Goal: Navigation & Orientation: Find specific page/section

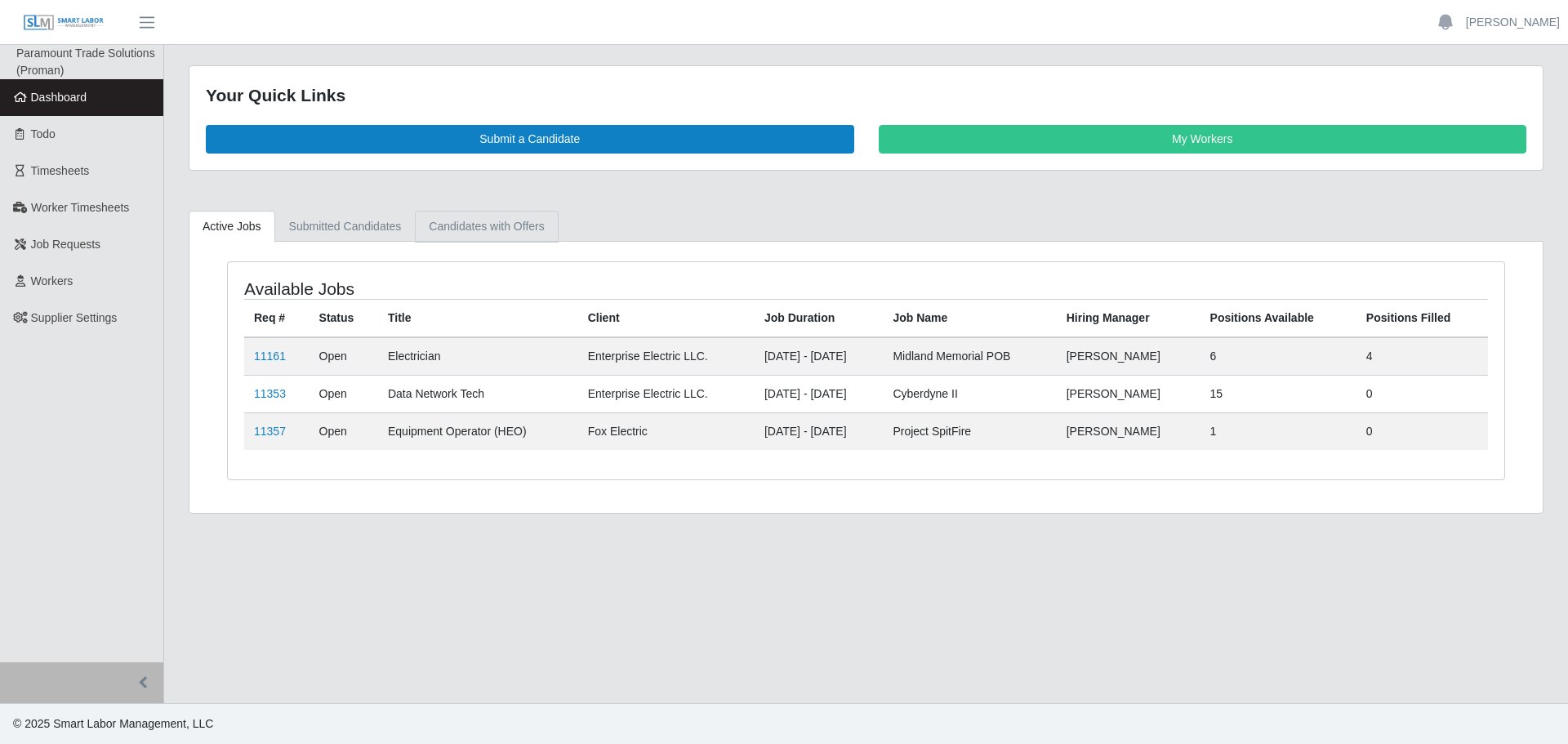
click at [517, 236] on link "Candidates with Offers" at bounding box center [486, 226] width 143 height 32
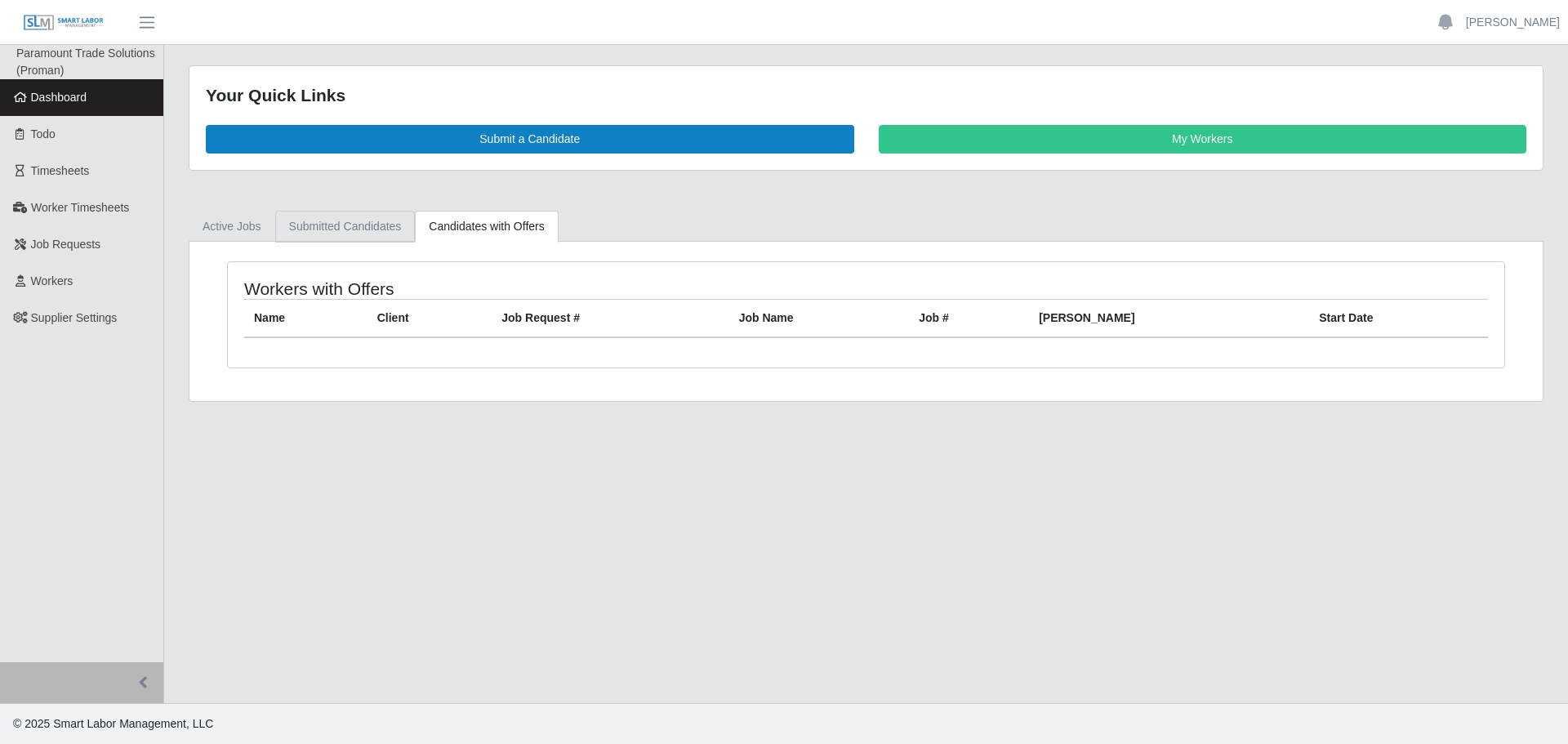
click at [368, 225] on link "Submitted Candidates" at bounding box center [345, 226] width 141 height 32
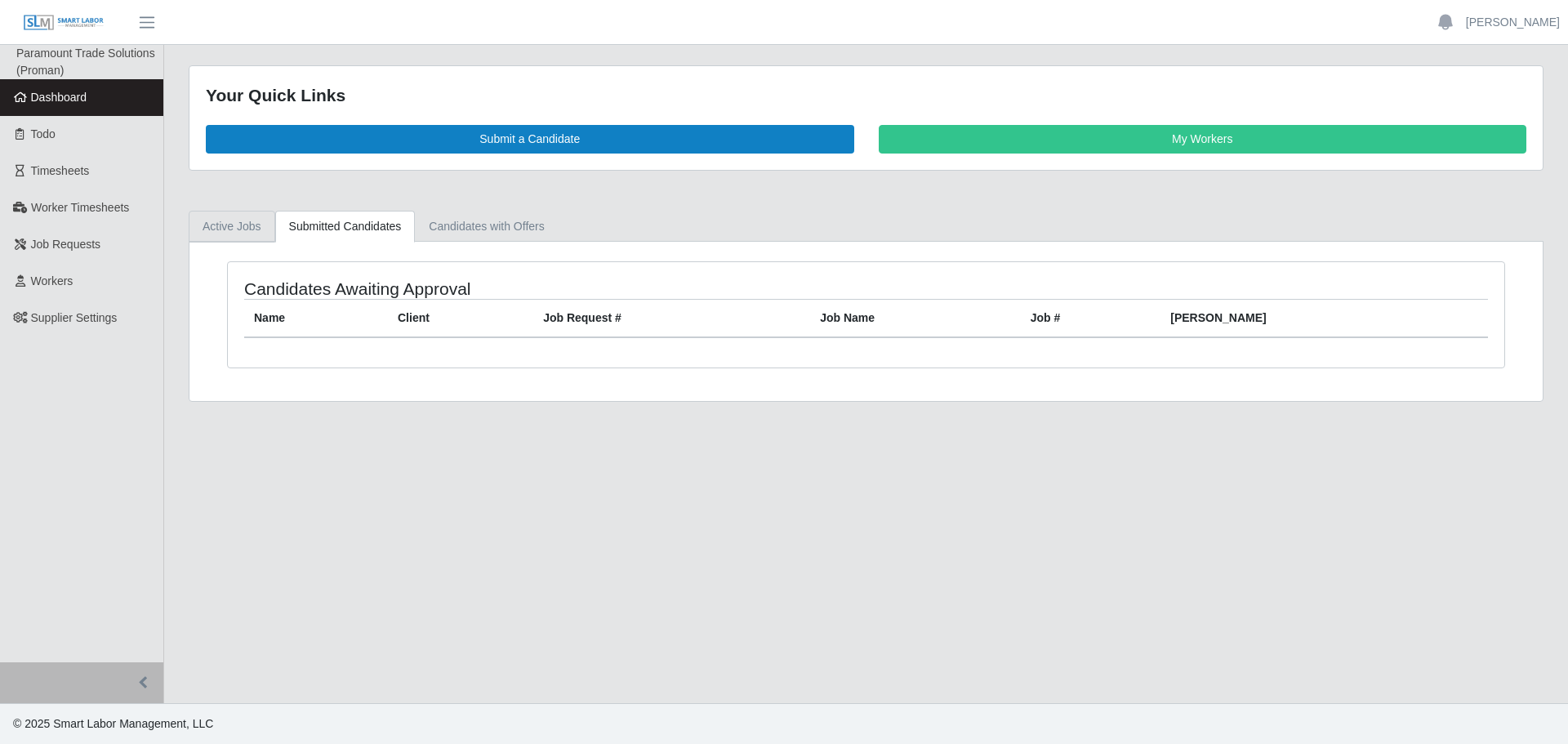
click at [255, 215] on link "Active Jobs" at bounding box center [232, 226] width 86 height 32
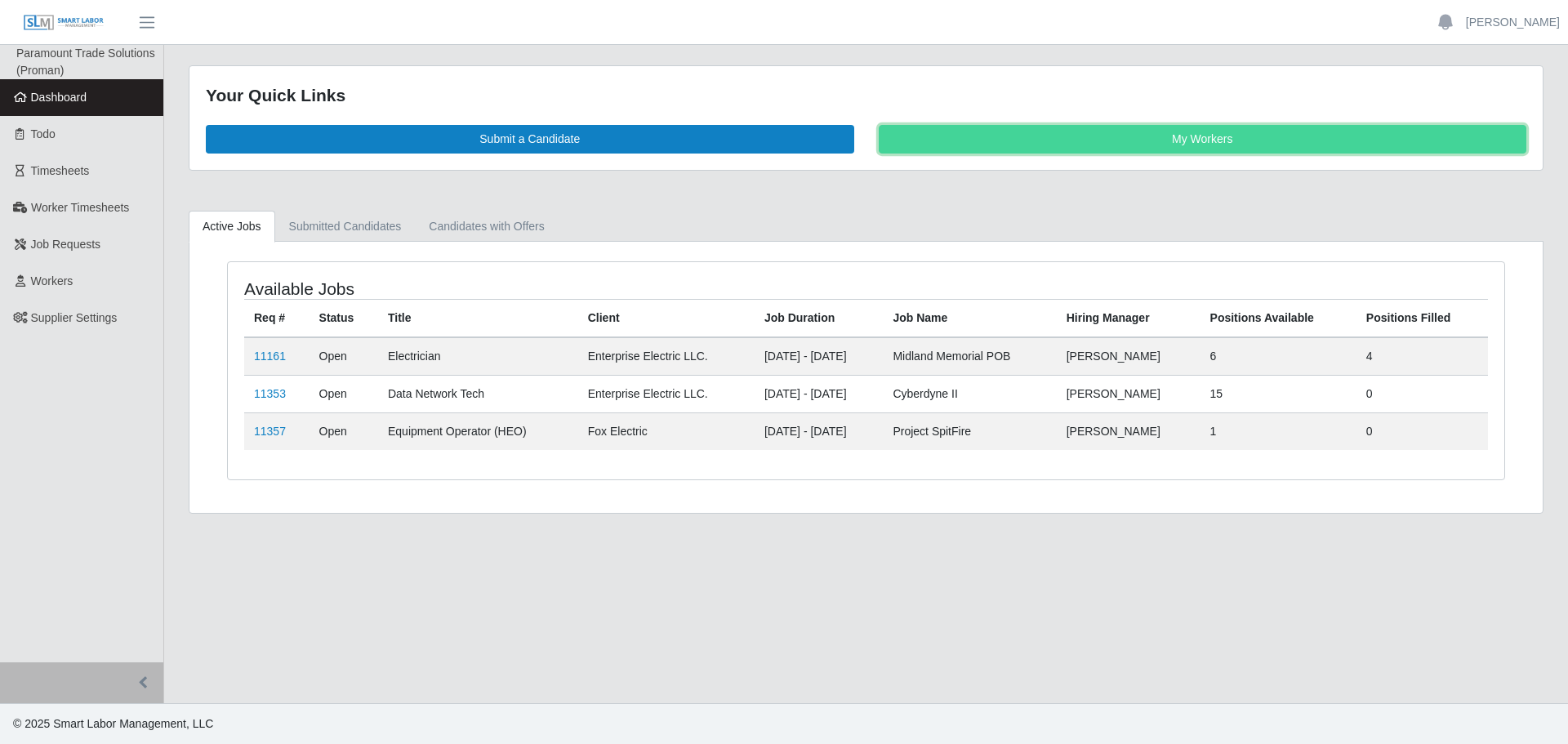
click at [1207, 141] on link "My Workers" at bounding box center [1203, 140] width 648 height 29
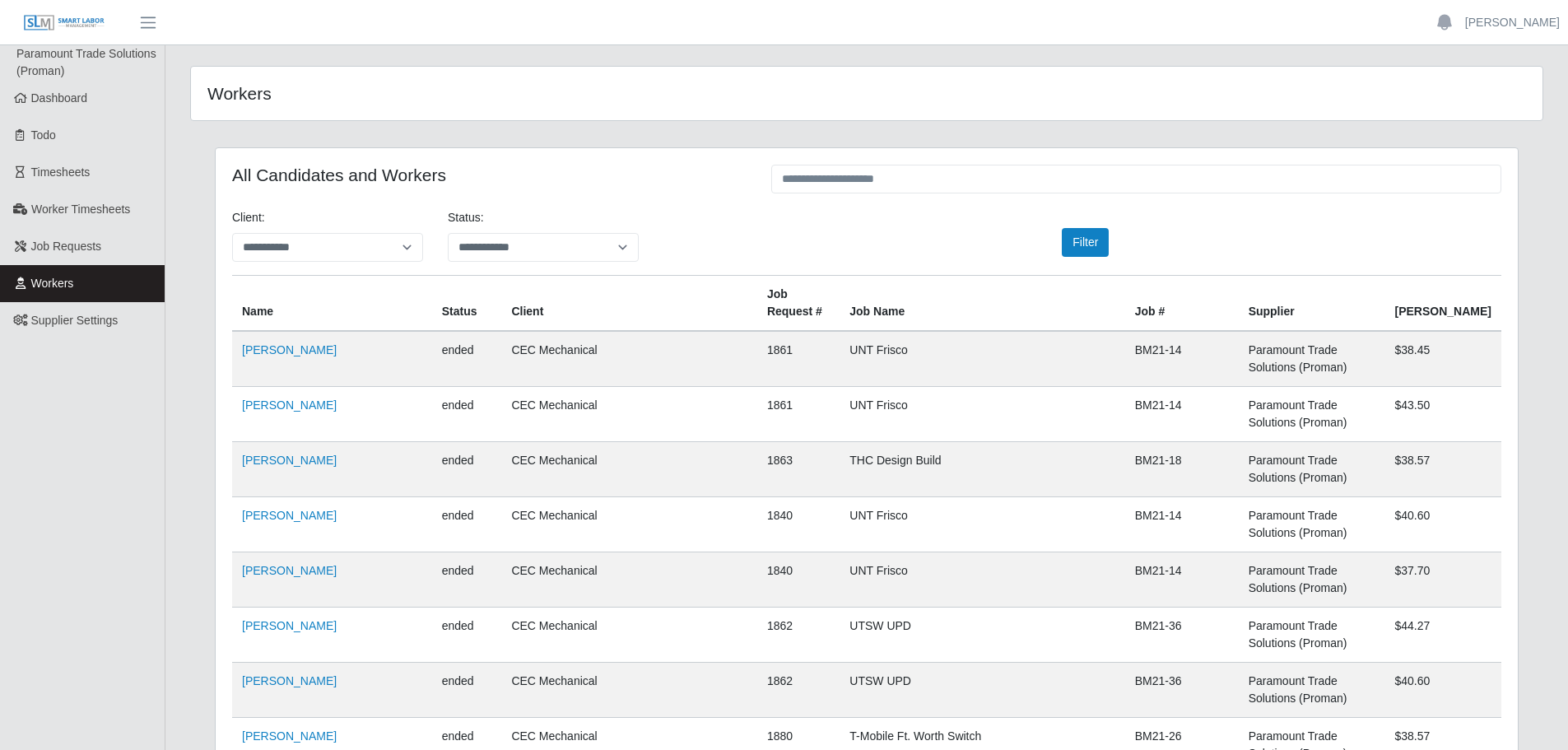
scroll to position [36686, 0]
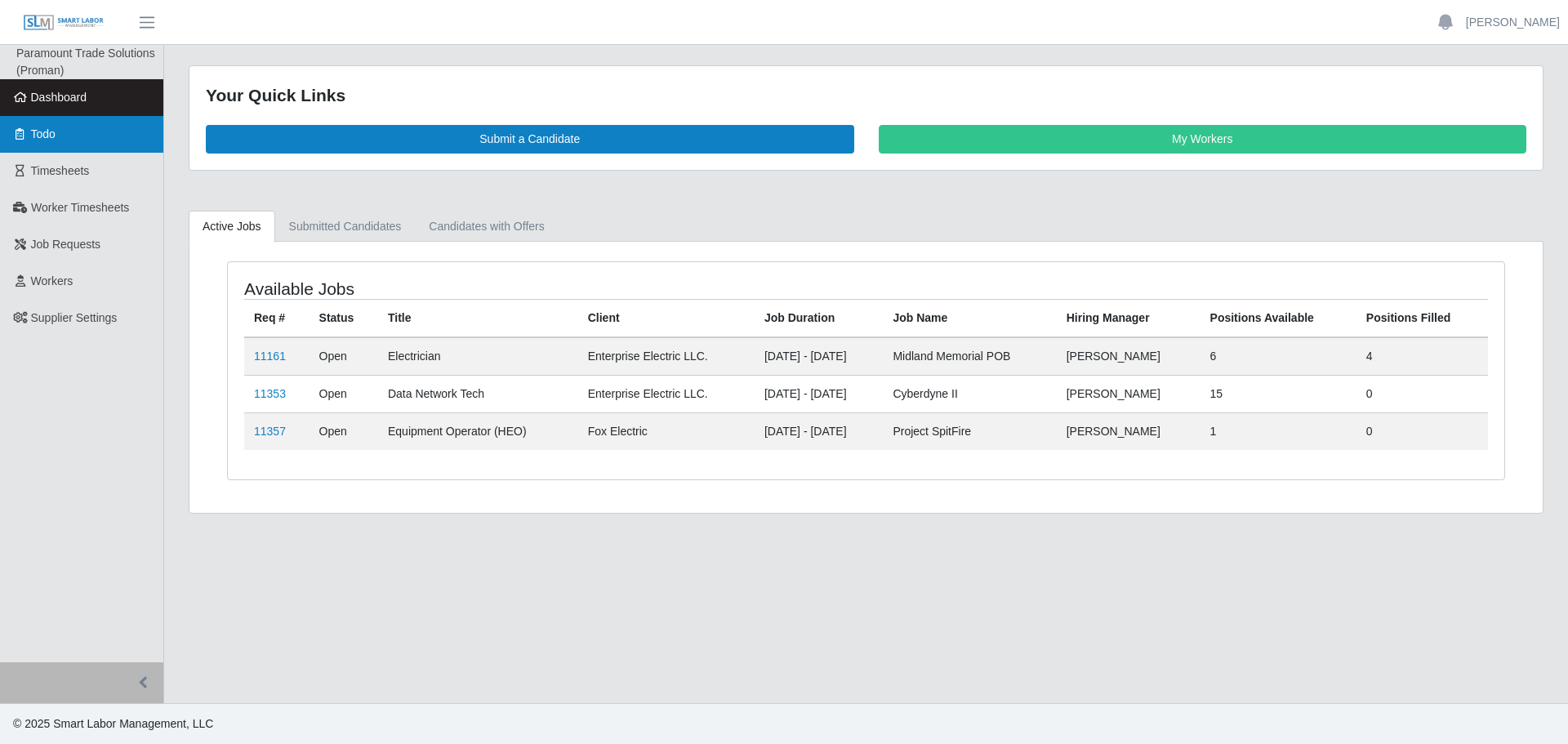
click at [25, 134] on icon at bounding box center [19, 134] width 15 height 12
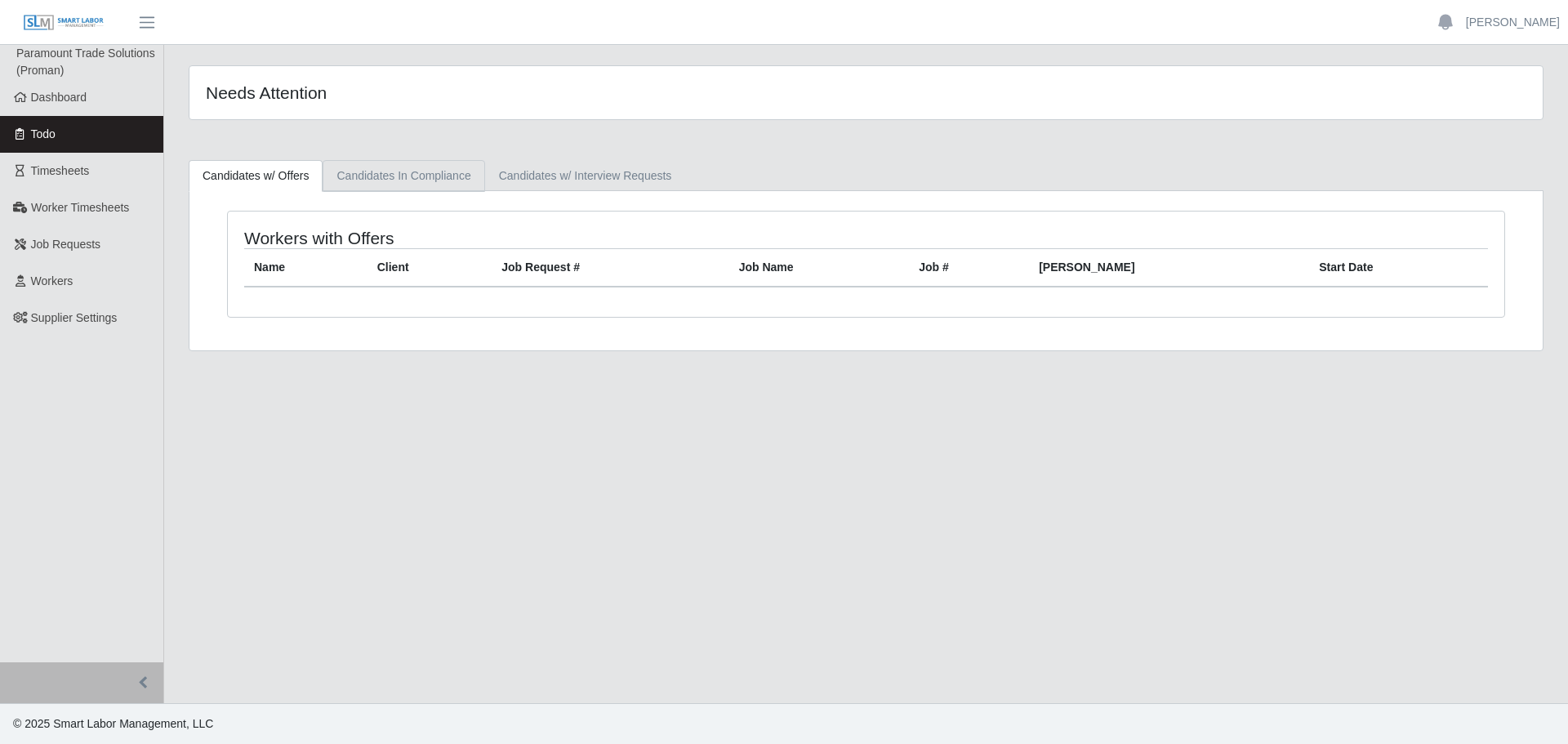
click at [453, 183] on link "Candidates In Compliance" at bounding box center [403, 175] width 162 height 32
click at [574, 179] on link "Candidates w/ Interview Requests" at bounding box center [585, 175] width 201 height 32
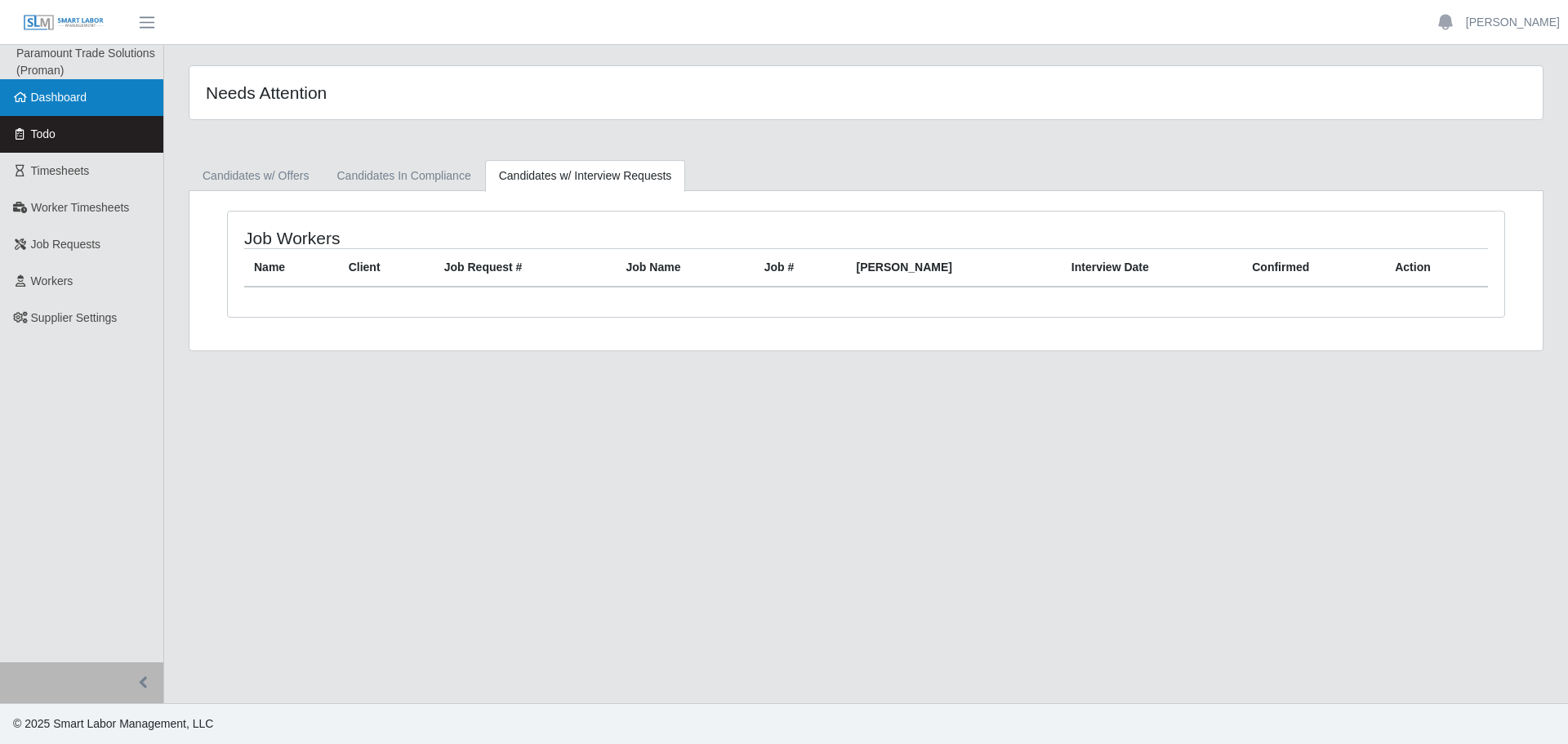
click at [85, 87] on link "Dashboard" at bounding box center [81, 98] width 164 height 37
